Goal: Transaction & Acquisition: Purchase product/service

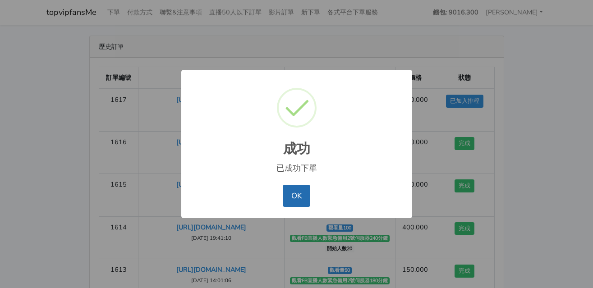
click at [302, 194] on button "OK" at bounding box center [297, 196] width 28 height 22
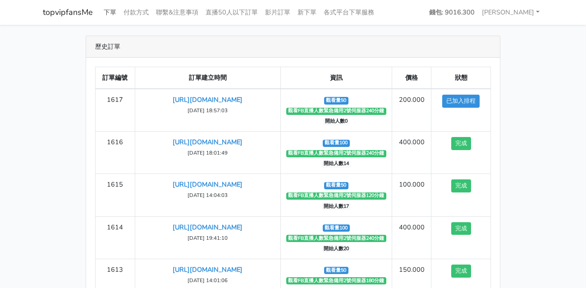
click at [105, 8] on link "下單" at bounding box center [110, 13] width 20 height 18
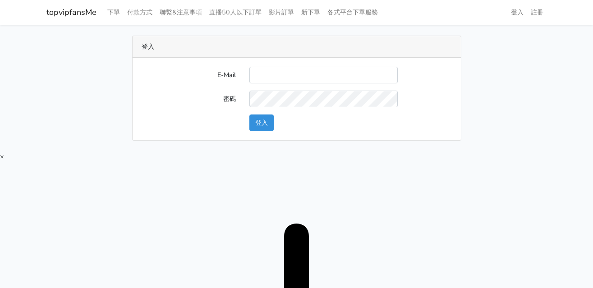
click at [264, 74] on input "E-Mail" at bounding box center [323, 75] width 148 height 17
type input "twtop123@uahoo.com.tw"
click at [258, 119] on button "登入" at bounding box center [261, 123] width 24 height 17
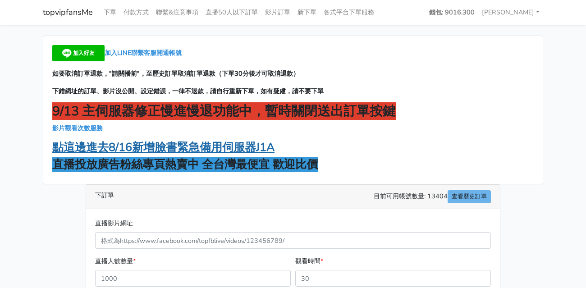
click at [207, 153] on strong "點這邊進去8/16新增臉書緊急備用伺服器J1A" at bounding box center [163, 147] width 222 height 15
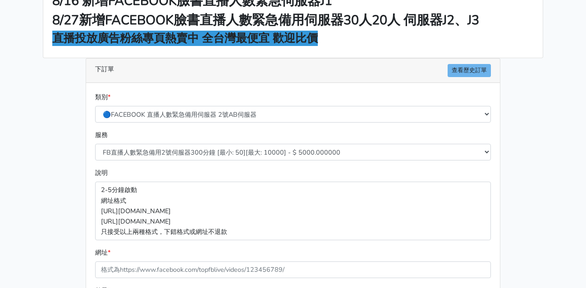
scroll to position [135, 0]
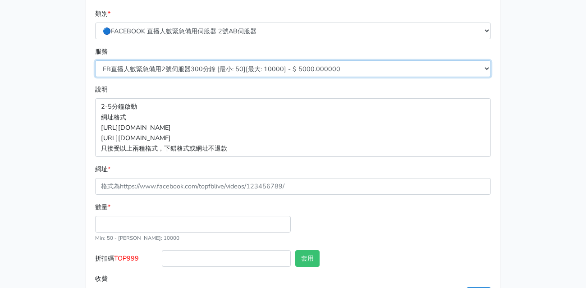
click at [237, 67] on select "FB直播人數緊急備用2號伺服器300分鐘 [最小: 50][最大: 10000] - $ 5000.000000 FB直播人數緊急備用2號伺服器60分鐘 [最…" at bounding box center [293, 68] width 396 height 17
select select "573"
click at [95, 60] on select "FB直播人數緊急備用2號伺服器300分鐘 [最小: 50][最大: 10000] - $ 5000.000000 FB直播人數緊急備用2號伺服器60分鐘 [最…" at bounding box center [293, 68] width 396 height 17
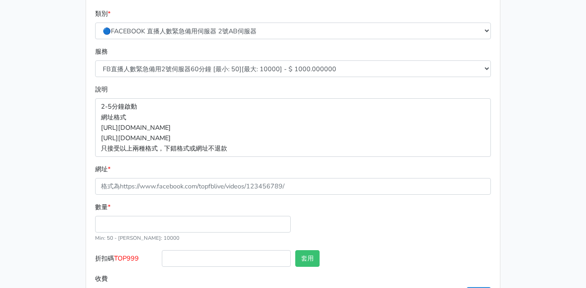
click at [46, 120] on div "8/16 新增FACEBOOK臉書直播人數緊急伺服器J1 8/27新增FACEBOOK臉書直播人數緊急備用伺服器30人20人 伺服器J2、J3 直播投放廣告粉…" at bounding box center [293, 106] width 514 height 413
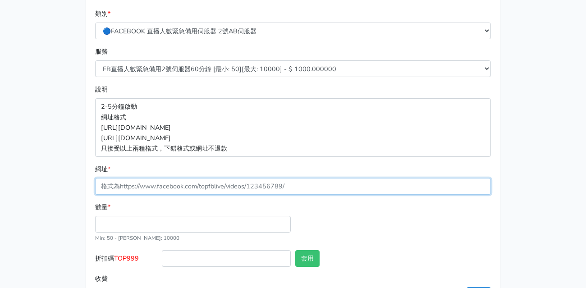
drag, startPoint x: 118, startPoint y: 180, endPoint x: 126, endPoint y: 203, distance: 24.3
click at [118, 180] on input "網址 *" at bounding box center [293, 186] width 396 height 17
paste input "[URL][DOMAIN_NAME]"
type input "[URL][DOMAIN_NAME]"
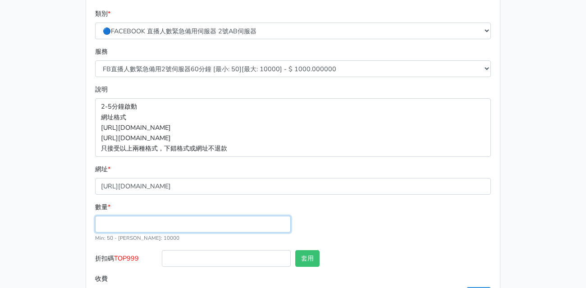
click at [134, 228] on input "數量 *" at bounding box center [193, 224] width 196 height 17
type input "100"
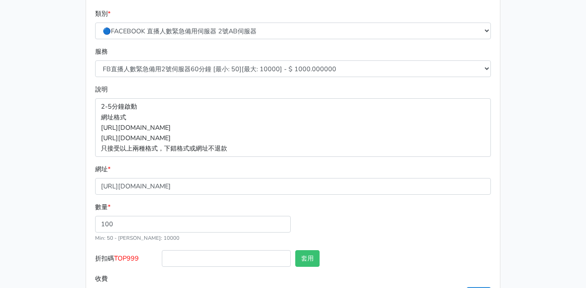
type input "100.000"
click at [129, 258] on span "TOP999" at bounding box center [126, 258] width 25 height 9
click at [162, 258] on input "折扣碼 TOP999" at bounding box center [226, 258] width 129 height 17
click at [129, 258] on span "TOP999" at bounding box center [126, 258] width 25 height 9
click at [162, 258] on input "折扣碼 TOP999" at bounding box center [226, 258] width 129 height 17
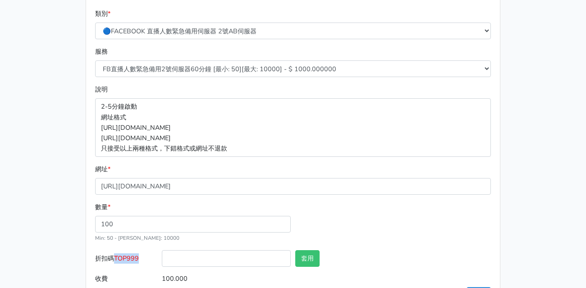
copy span "TOP999"
drag, startPoint x: 198, startPoint y: 259, endPoint x: 253, endPoint y: 261, distance: 55.1
click at [198, 259] on input "折扣碼 TOP999" at bounding box center [226, 258] width 129 height 17
paste input "TOP999"
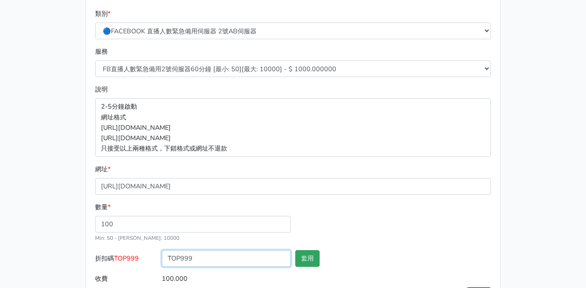
type input "TOP999"
click at [307, 259] on button "套用" at bounding box center [307, 258] width 24 height 17
type input "套用失敗"
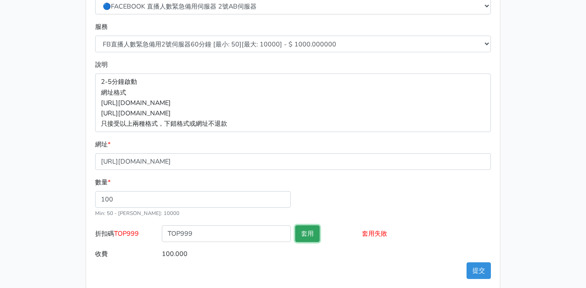
scroll to position [171, 0]
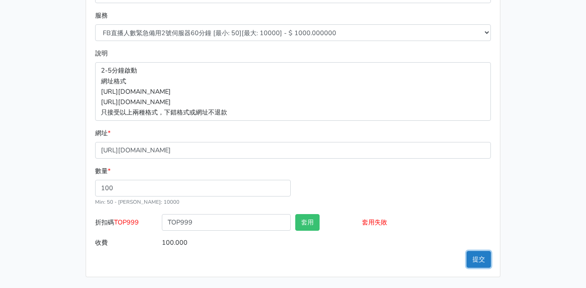
click at [482, 258] on button "提交" at bounding box center [479, 259] width 24 height 17
